Goal: Understand process/instructions: Learn how to perform a task or action

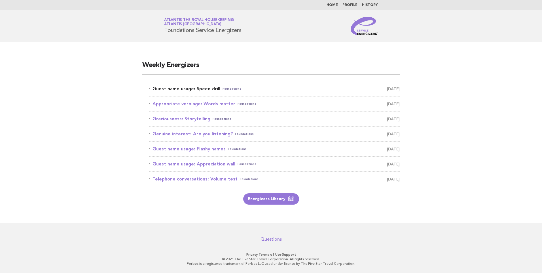
click at [202, 87] on link "Guest name usage: Speed drill Foundations August 13" at bounding box center [274, 89] width 250 height 8
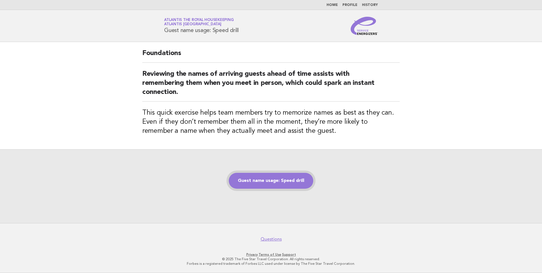
click at [303, 180] on link "Guest name usage: Speed drill" at bounding box center [271, 181] width 84 height 16
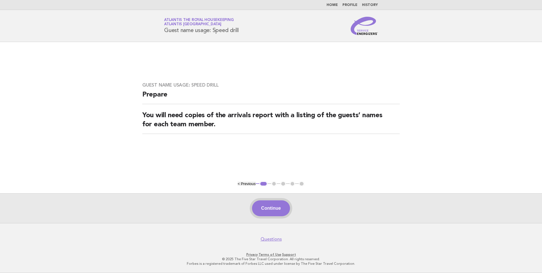
click at [277, 206] on button "Continue" at bounding box center [271, 208] width 38 height 16
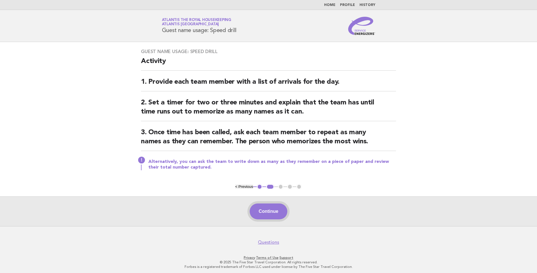
click at [269, 210] on button "Continue" at bounding box center [269, 211] width 38 height 16
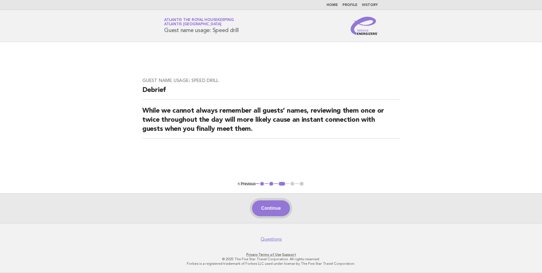
click at [272, 210] on button "Continue" at bounding box center [271, 208] width 38 height 16
